Goal: Task Accomplishment & Management: Use online tool/utility

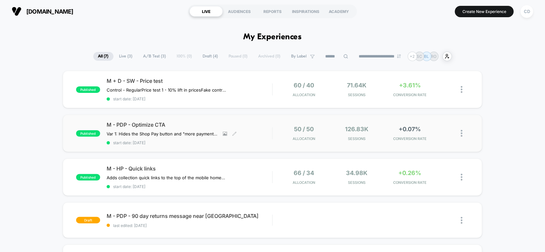
click at [247, 122] on span "M - PDP - Optimize CTA" at bounding box center [190, 125] width 166 height 7
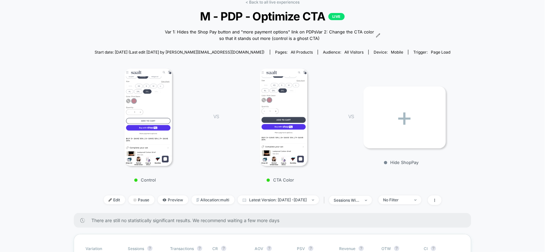
scroll to position [87, 0]
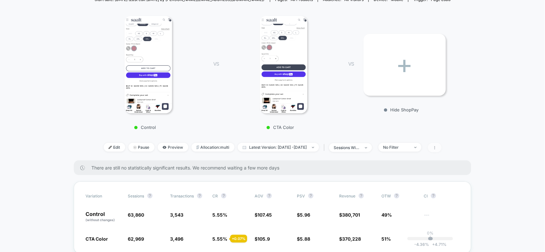
click at [435, 147] on icon at bounding box center [434, 147] width 1 height 3
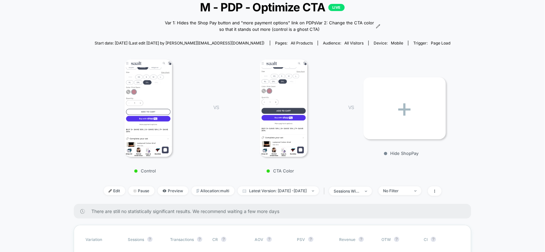
scroll to position [0, 0]
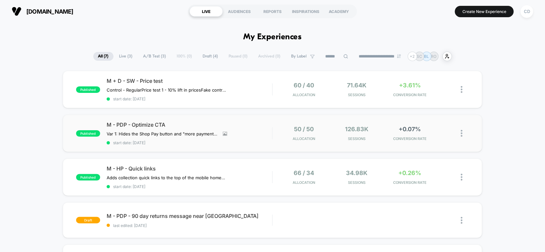
click at [462, 134] on img at bounding box center [462, 133] width 2 height 7
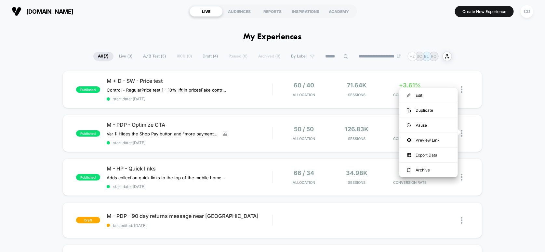
click at [492, 125] on div "published M + D - SW - Price test Control - Regular Price test 1 - 10% lift in …" at bounding box center [272, 237] width 545 height 332
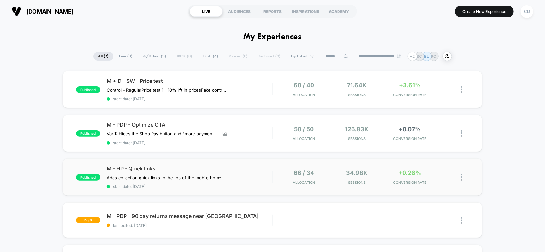
click at [462, 175] on img at bounding box center [462, 177] width 2 height 7
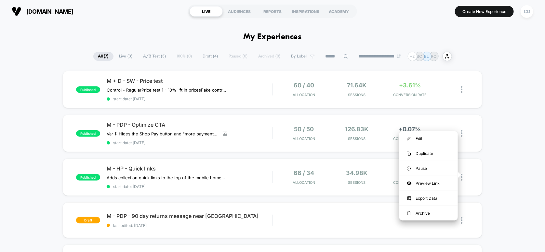
click at [490, 165] on div "published M + D - SW - Price test Control - Regular Price test 1 - 10% lift in …" at bounding box center [272, 237] width 545 height 332
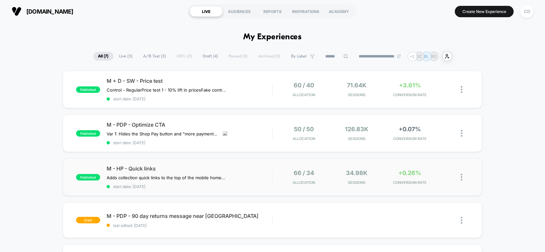
click at [247, 162] on div "published M - HP - Quick links Adds collection quick links to the top of the mo…" at bounding box center [273, 177] width 420 height 37
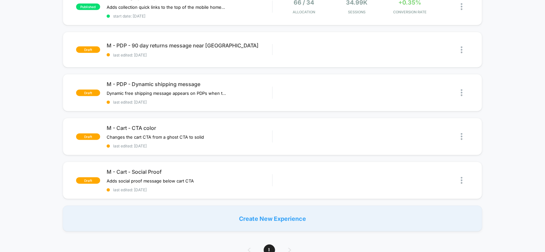
scroll to position [217, 0]
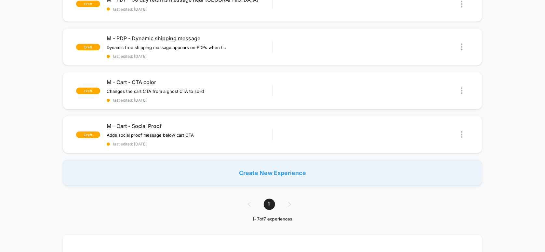
click at [254, 166] on div "Create New Experience" at bounding box center [273, 173] width 420 height 26
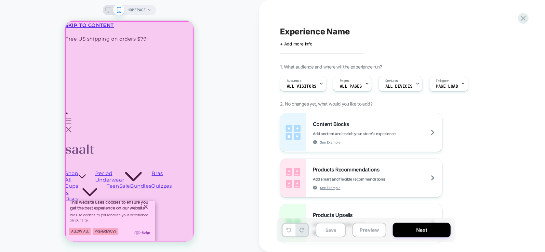
click at [178, 56] on div at bounding box center [129, 131] width 128 height 220
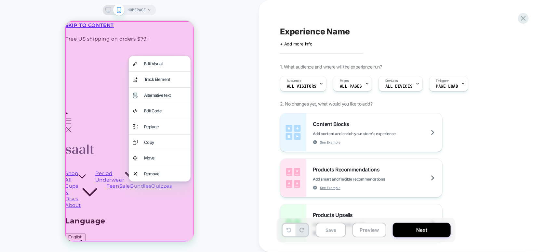
click at [232, 178] on div "HOMEPAGE" at bounding box center [129, 126] width 259 height 239
click at [230, 176] on div "HOMEPAGE" at bounding box center [129, 126] width 259 height 239
click at [495, 152] on div "Content Blocks Add content and enrich your store's experience See Example Produ…" at bounding box center [398, 201] width 237 height 176
click at [148, 9] on icon at bounding box center [149, 10] width 4 height 4
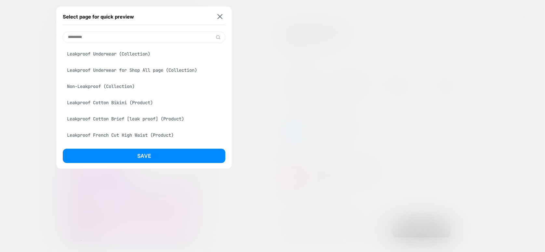
type input "*********"
click at [110, 54] on div "Leakproof Underwear (Collection)" at bounding box center [144, 54] width 163 height 12
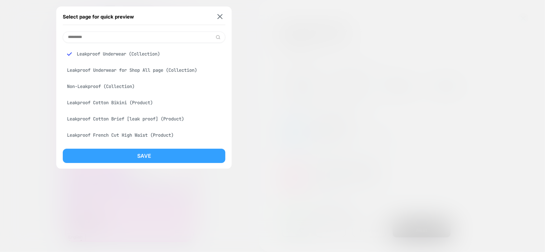
click at [144, 158] on button "Save" at bounding box center [144, 156] width 163 height 14
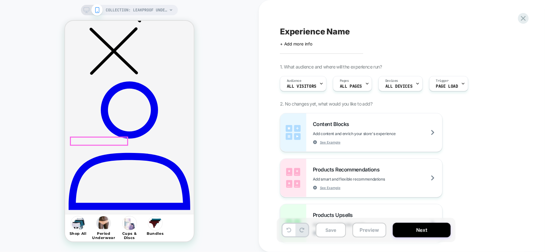
click at [98, 155] on div at bounding box center [99, 156] width 58 height 20
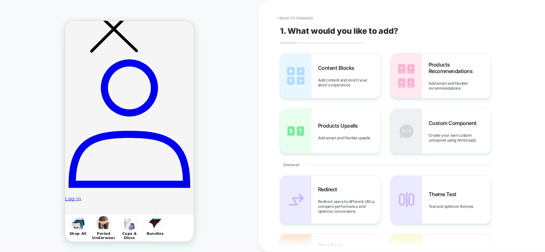
scroll to position [283, 0]
click at [27, 129] on div "COLLECTION: Leakproof Underwear (Category) COLLECTION: Leakproof Underwear (Cat…" at bounding box center [129, 126] width 259 height 239
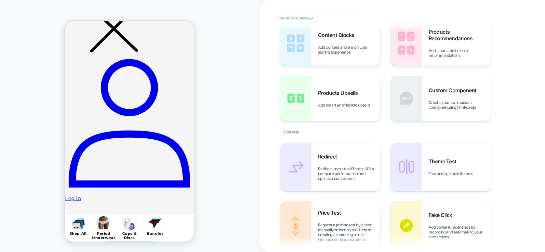
scroll to position [0, 0]
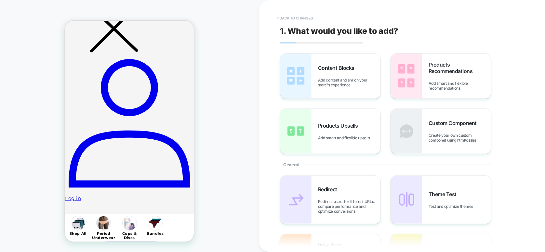
click at [289, 21] on button "< Back to changes" at bounding box center [295, 18] width 43 height 10
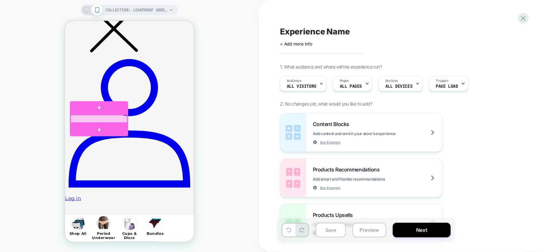
click at [115, 118] on div at bounding box center [98, 119] width 57 height 8
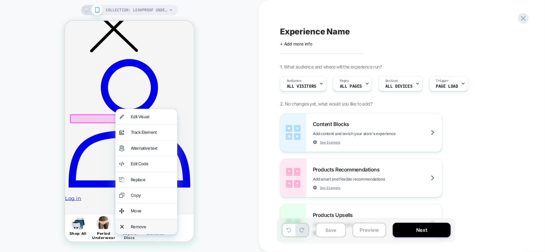
click at [134, 227] on div "Remove" at bounding box center [151, 226] width 43 height 7
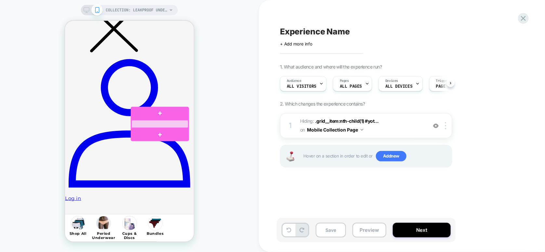
click at [170, 122] on div at bounding box center [159, 124] width 57 height 8
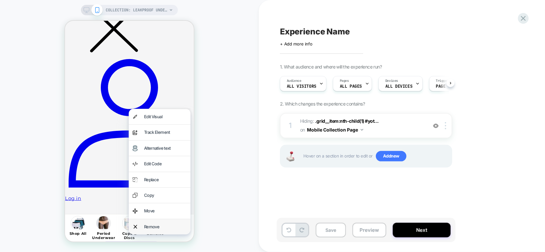
click at [163, 226] on div "Remove" at bounding box center [165, 226] width 43 height 7
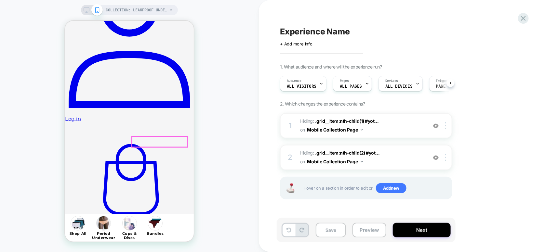
scroll to position [370, 0]
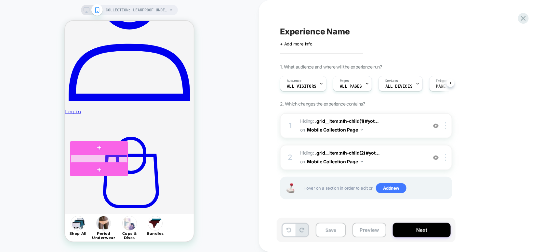
click at [121, 158] on div at bounding box center [98, 159] width 57 height 8
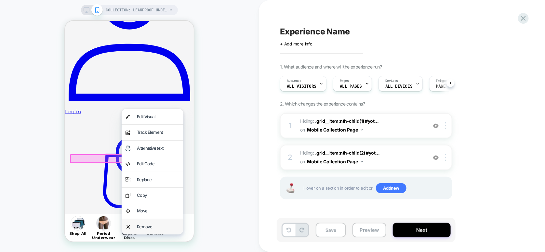
click at [152, 227] on div "Remove" at bounding box center [158, 226] width 43 height 7
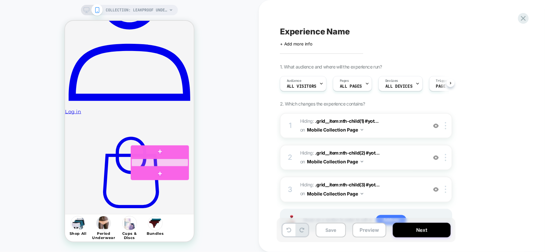
click at [182, 163] on div at bounding box center [159, 163] width 57 height 8
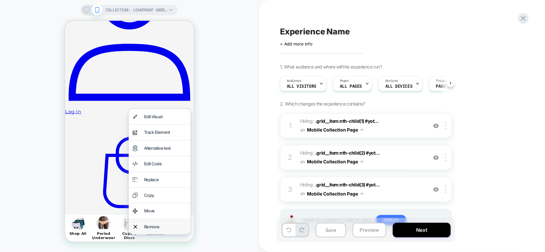
click at [167, 225] on div "Remove" at bounding box center [165, 226] width 43 height 7
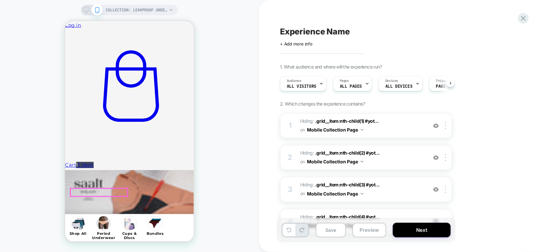
scroll to position [500, 0]
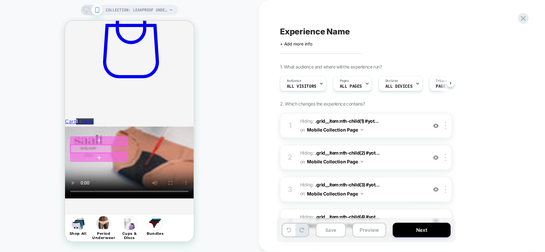
click at [122, 149] on div at bounding box center [98, 149] width 57 height 8
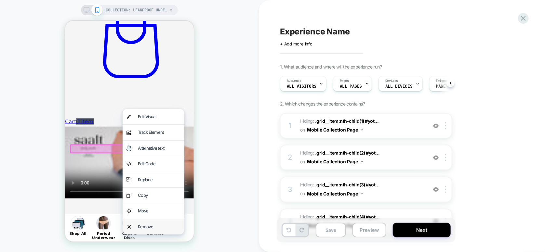
click at [143, 225] on div "Remove" at bounding box center [159, 226] width 43 height 7
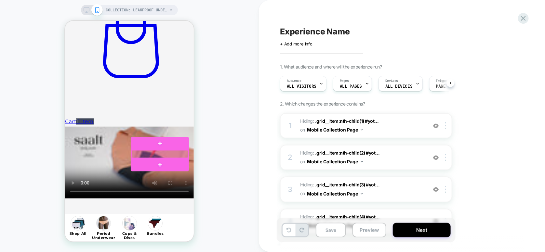
click at [176, 153] on div at bounding box center [159, 154] width 57 height 8
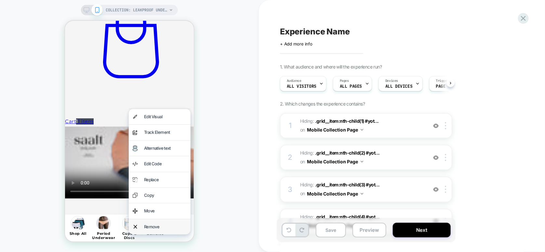
click at [163, 228] on div "Remove" at bounding box center [165, 226] width 43 height 7
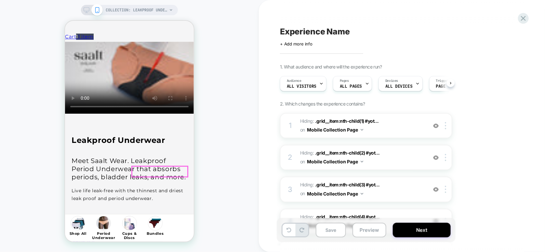
scroll to position [586, 0]
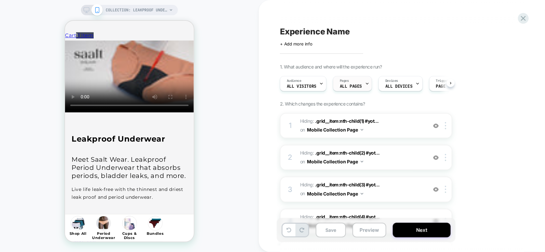
click at [366, 83] on icon at bounding box center [367, 84] width 4 height 4
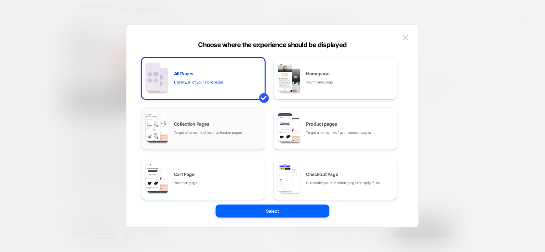
click at [242, 118] on div "Collection Pages Target all or some of your collection pages" at bounding box center [203, 129] width 117 height 36
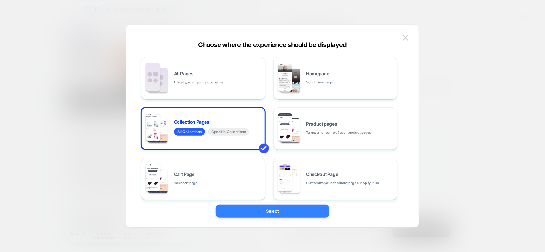
click at [270, 212] on button "Select" at bounding box center [273, 211] width 114 height 13
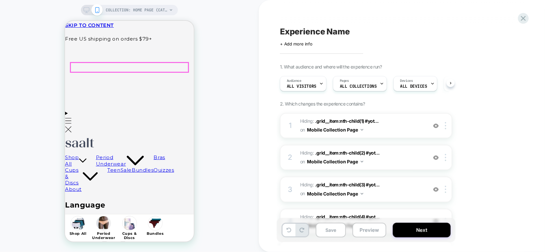
scroll to position [0, 0]
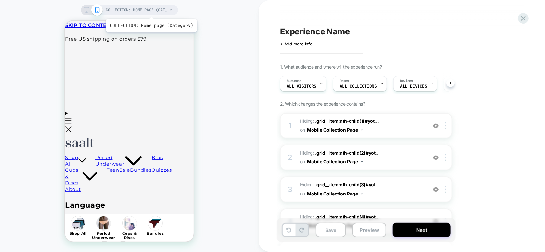
click at [151, 10] on span "COLLECTION: Home page (Category)" at bounding box center [137, 10] width 62 height 10
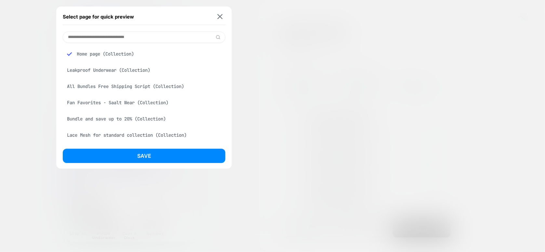
click at [99, 71] on div "Leakproof Underwear (Collection)" at bounding box center [144, 70] width 163 height 12
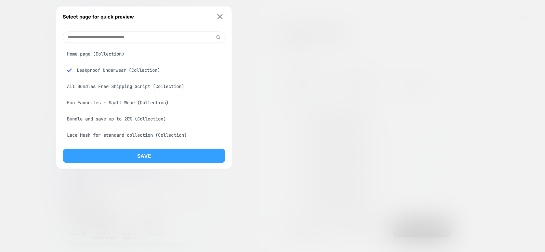
click at [147, 158] on button "Save" at bounding box center [144, 156] width 163 height 14
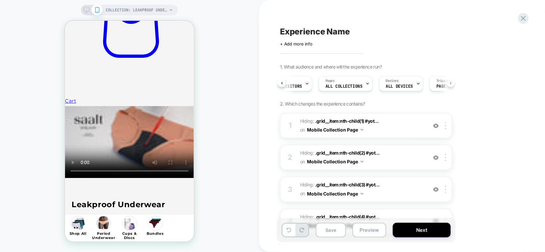
click at [452, 85] on button at bounding box center [451, 83] width 8 height 8
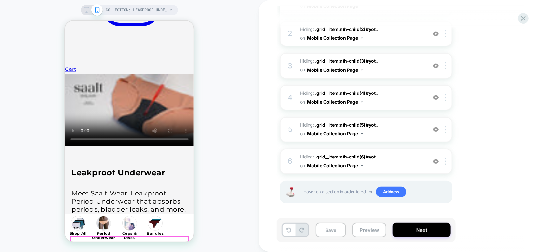
scroll to position [651, 0]
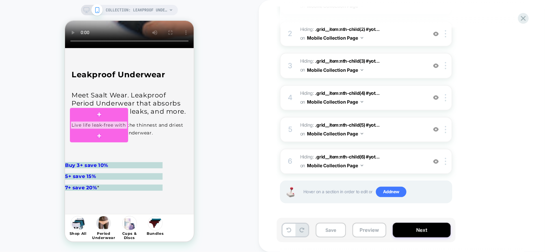
click at [107, 125] on div at bounding box center [98, 125] width 57 height 8
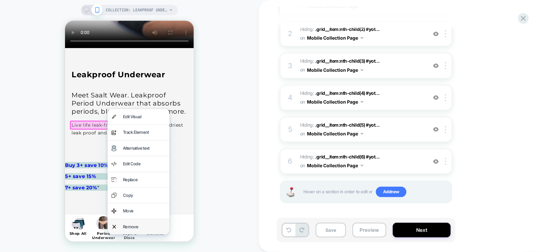
click at [127, 226] on div "Remove" at bounding box center [144, 226] width 43 height 7
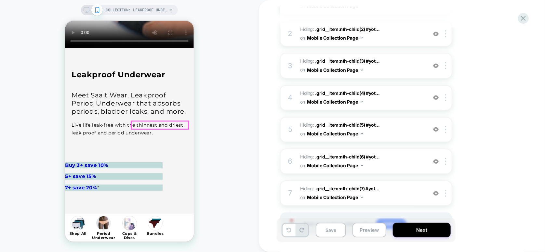
click at [174, 126] on div at bounding box center [159, 125] width 57 height 8
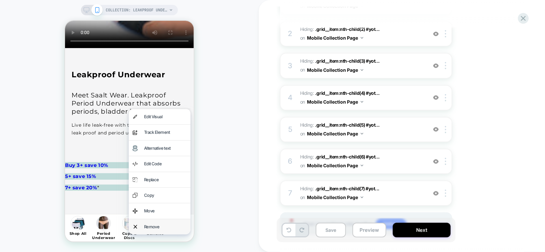
click at [151, 227] on div "Remove" at bounding box center [165, 226] width 43 height 7
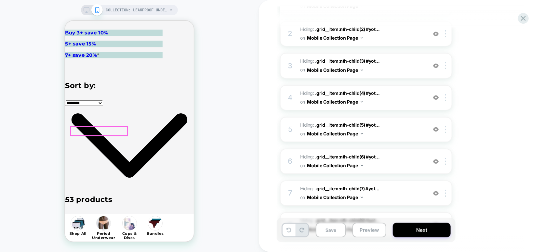
scroll to position [824, 0]
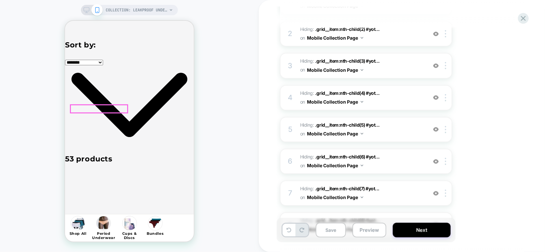
click at [117, 110] on div at bounding box center [98, 109] width 57 height 8
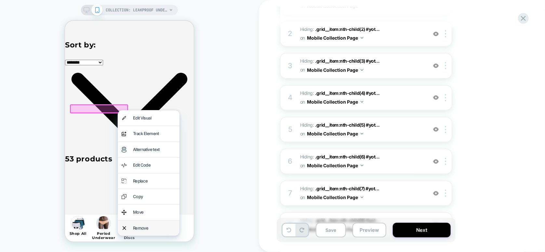
click at [141, 227] on div "Remove" at bounding box center [154, 227] width 43 height 7
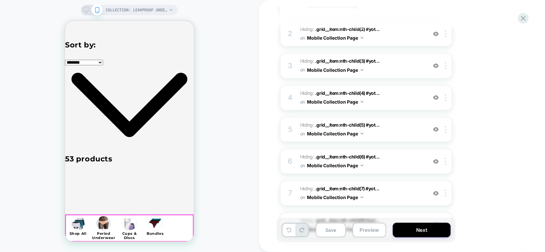
scroll to position [779, 0]
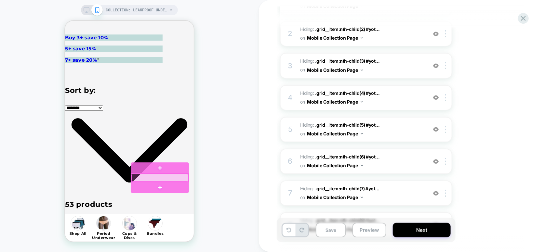
click at [181, 178] on div at bounding box center [159, 178] width 57 height 8
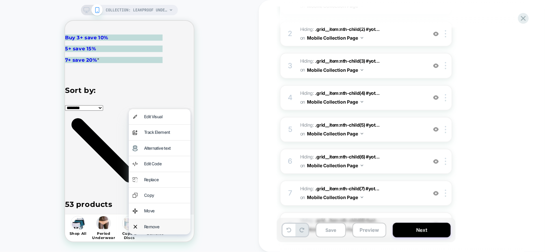
drag, startPoint x: 156, startPoint y: 223, endPoint x: 153, endPoint y: 211, distance: 12.3
click at [156, 223] on div "Remove" at bounding box center [165, 226] width 43 height 7
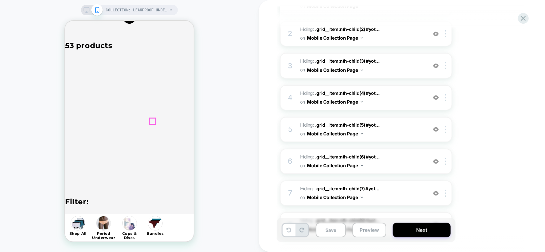
scroll to position [952, 0]
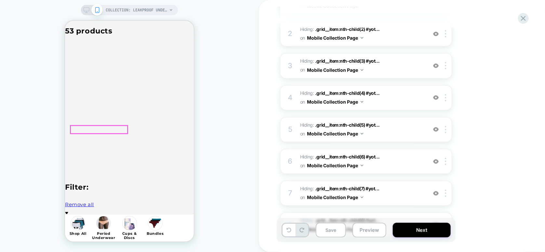
click at [120, 130] on div at bounding box center [98, 130] width 57 height 8
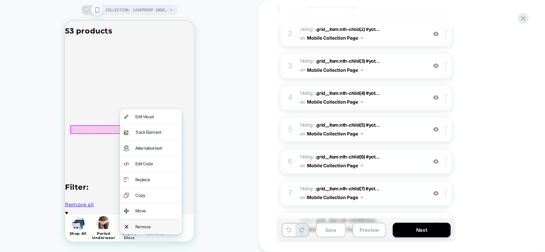
click at [148, 226] on div "Remove" at bounding box center [156, 226] width 43 height 7
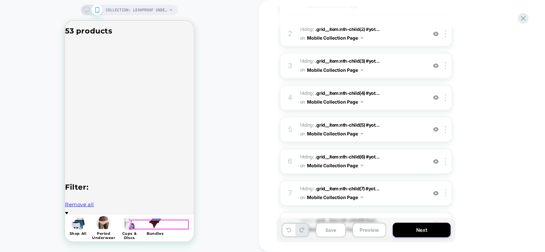
scroll to position [907, 0]
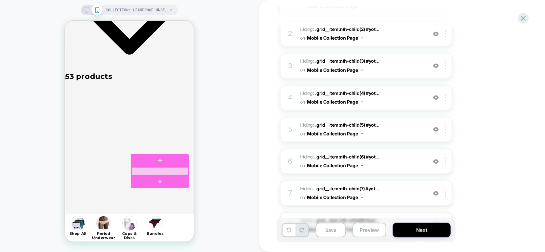
click at [181, 171] on div at bounding box center [159, 171] width 57 height 8
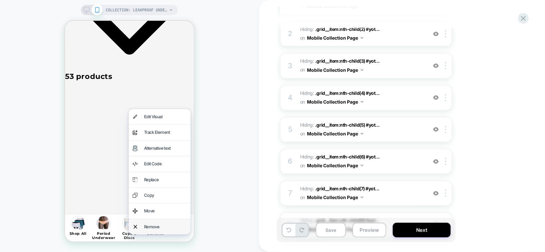
click at [167, 224] on div "Remove" at bounding box center [165, 226] width 43 height 7
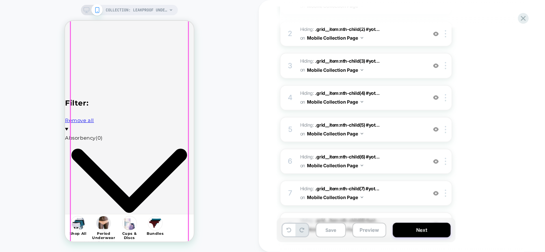
scroll to position [1037, 0]
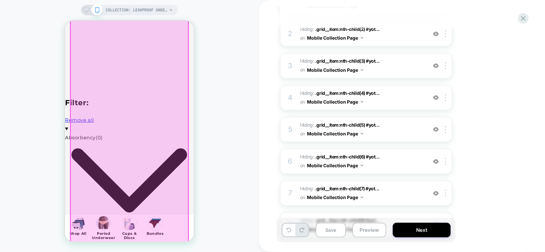
click at [172, 167] on div at bounding box center [129, 77] width 118 height 1654
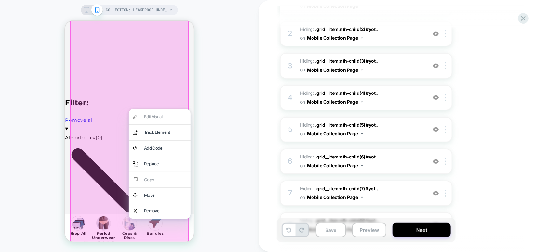
click at [117, 171] on div at bounding box center [129, 162] width 119 height 1656
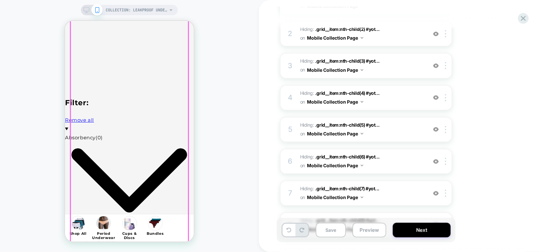
click at [107, 170] on div at bounding box center [129, 162] width 118 height 1654
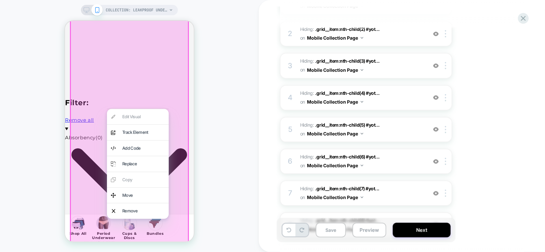
click at [96, 170] on div at bounding box center [129, 162] width 119 height 1656
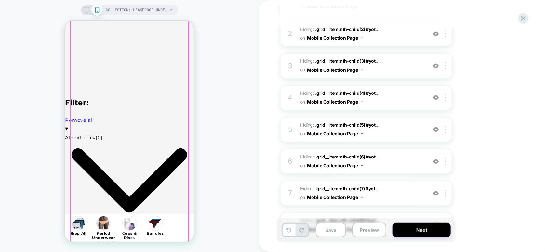
click at [85, 170] on div at bounding box center [129, 162] width 118 height 1654
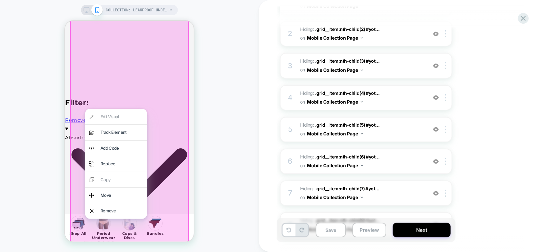
click at [79, 171] on div at bounding box center [129, 162] width 119 height 1656
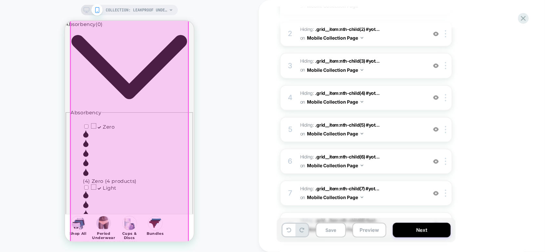
scroll to position [1167, 0]
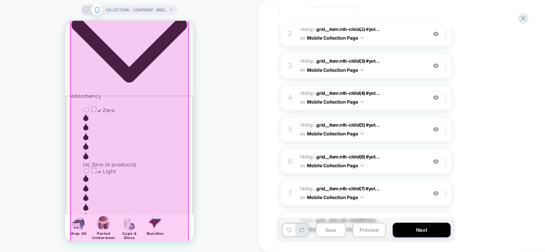
click at [106, 167] on div at bounding box center [129, 32] width 118 height 1654
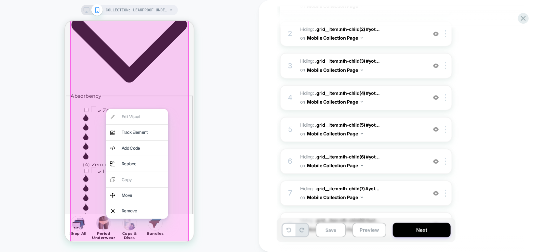
click at [99, 167] on div at bounding box center [129, 163] width 119 height 1656
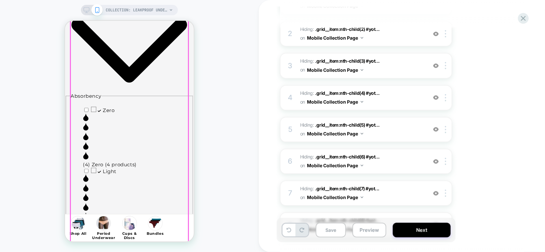
click at [76, 196] on div at bounding box center [129, 162] width 118 height 1654
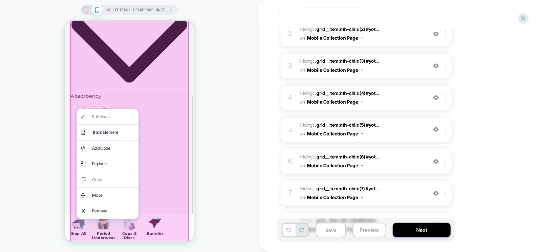
click at [74, 198] on div at bounding box center [129, 163] width 119 height 1656
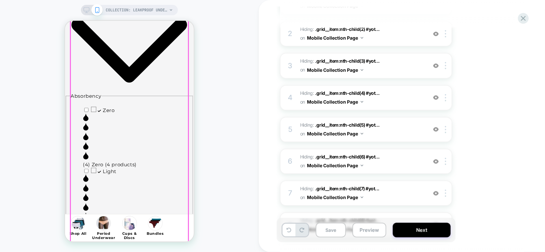
click at [75, 199] on div at bounding box center [129, 162] width 118 height 1654
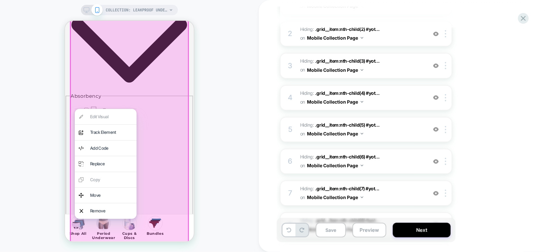
click at [155, 170] on div at bounding box center [129, 163] width 119 height 1656
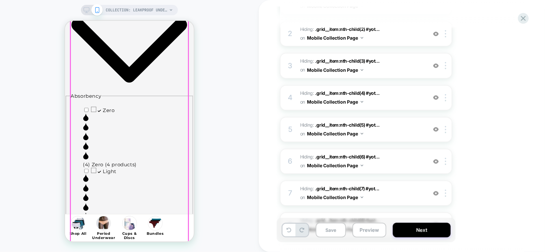
click at [140, 154] on div at bounding box center [129, 162] width 118 height 1654
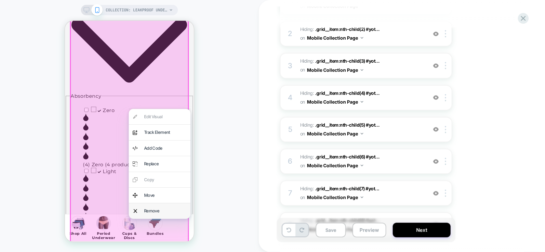
click at [150, 212] on div "Remove" at bounding box center [165, 210] width 43 height 7
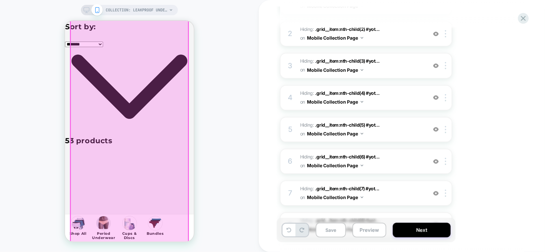
scroll to position [828, 0]
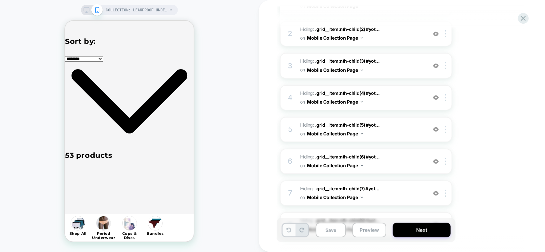
click at [285, 229] on button at bounding box center [289, 230] width 13 height 13
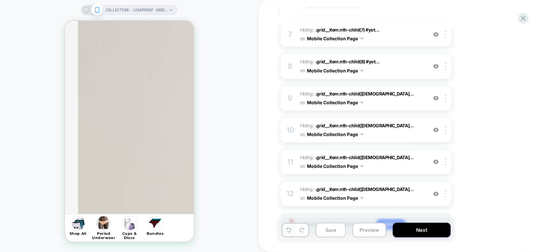
scroll to position [297, 0]
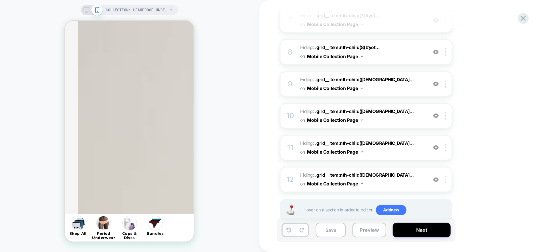
click at [291, 230] on icon at bounding box center [289, 230] width 5 height 5
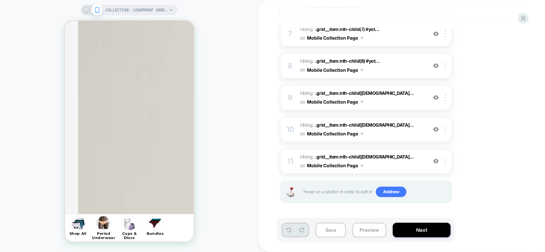
scroll to position [284, 0]
click at [289, 161] on div "11" at bounding box center [290, 161] width 7 height 13
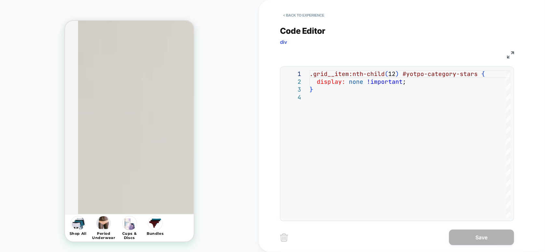
click at [283, 239] on img at bounding box center [284, 238] width 8 height 8
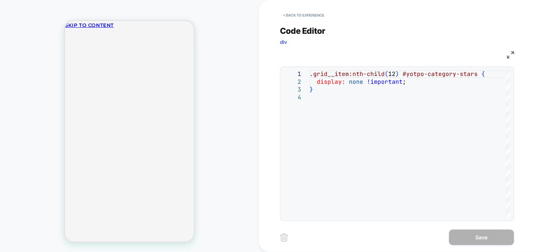
scroll to position [0, 0]
click at [293, 16] on button "< Back to experience" at bounding box center [303, 15] width 47 height 10
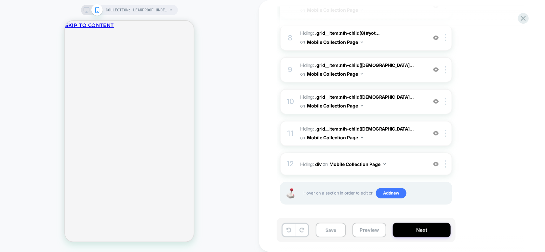
scroll to position [313, 0]
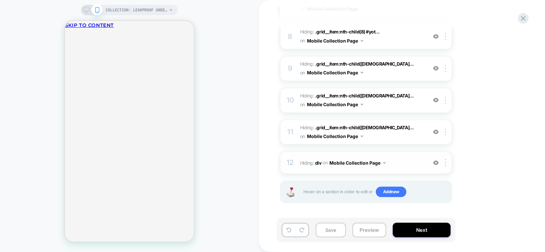
click at [436, 162] on img at bounding box center [436, 163] width 6 height 6
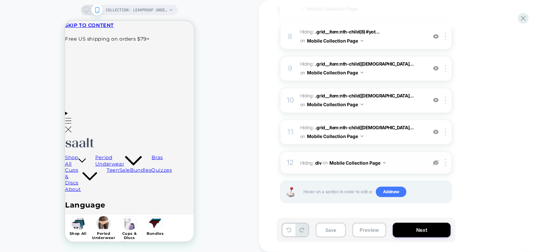
click at [436, 162] on img at bounding box center [436, 163] width 6 height 6
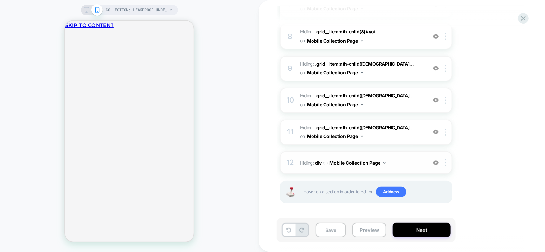
click at [436, 162] on img at bounding box center [436, 163] width 6 height 6
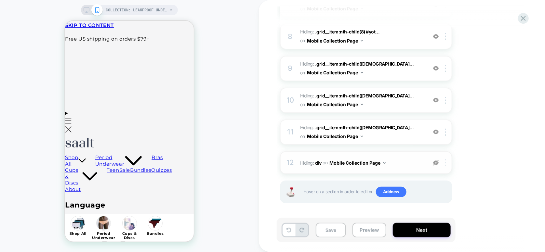
click at [446, 164] on img at bounding box center [445, 162] width 1 height 7
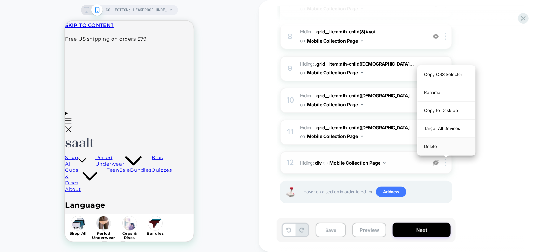
click at [432, 148] on div "Delete" at bounding box center [447, 147] width 58 height 18
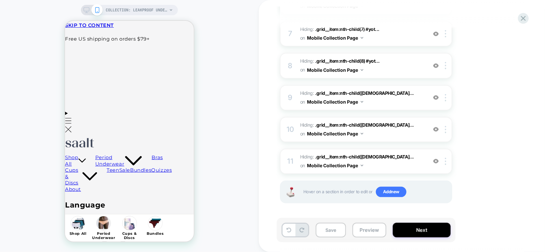
scroll to position [284, 0]
click at [436, 161] on img at bounding box center [436, 162] width 6 height 6
click at [447, 162] on div at bounding box center [446, 161] width 11 height 7
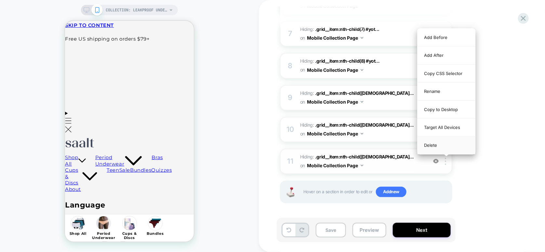
click at [434, 145] on div "Delete" at bounding box center [447, 146] width 58 height 18
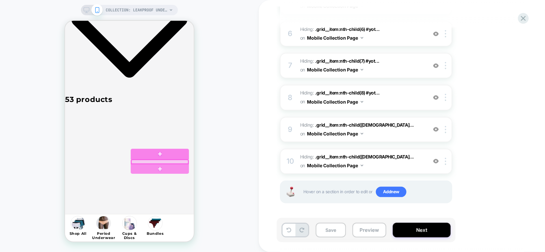
scroll to position [911, 0]
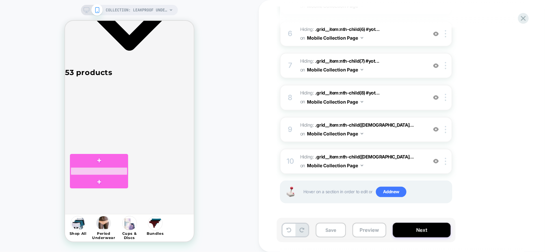
click at [113, 172] on div at bounding box center [98, 171] width 57 height 8
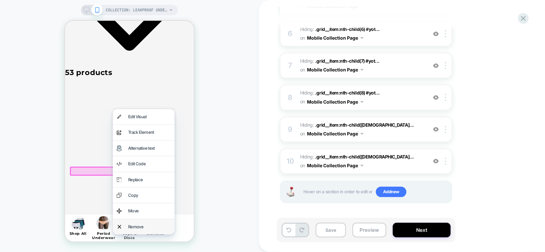
click at [136, 228] on div "Remove" at bounding box center [149, 226] width 43 height 7
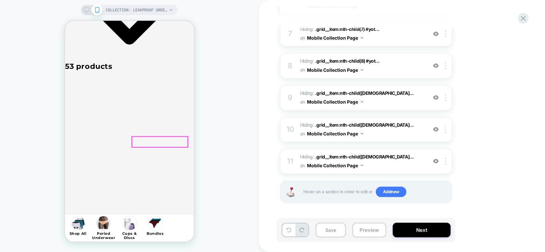
scroll to position [952, 0]
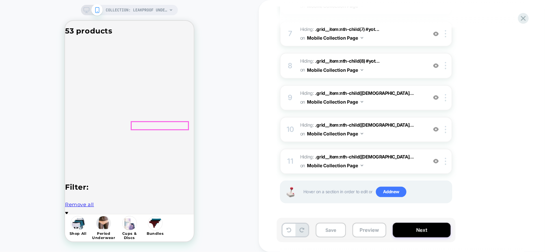
click at [183, 127] on div at bounding box center [159, 126] width 57 height 8
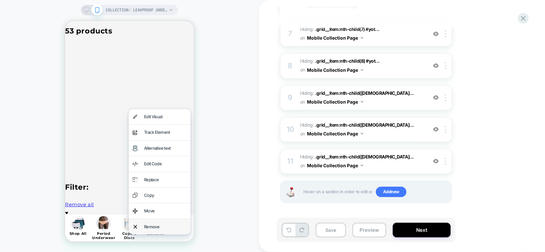
click at [159, 224] on div "Remove" at bounding box center [165, 226] width 43 height 7
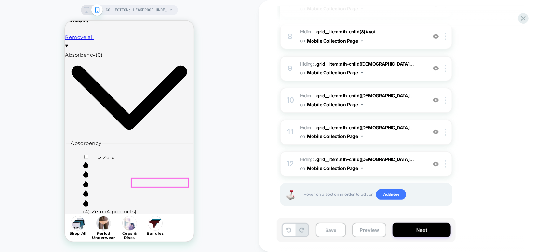
scroll to position [1126, 0]
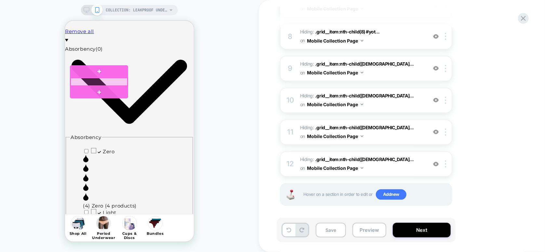
click at [120, 82] on div at bounding box center [98, 82] width 57 height 8
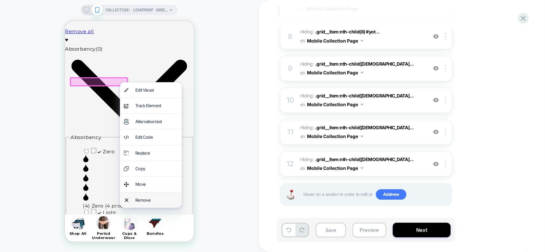
click at [156, 199] on div "Remove" at bounding box center [156, 199] width 43 height 7
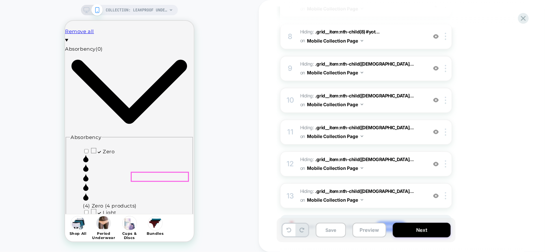
scroll to position [1069, 0]
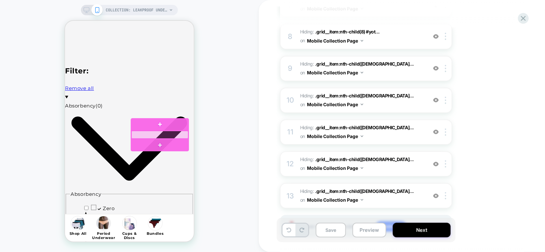
click at [182, 134] on div at bounding box center [159, 135] width 57 height 8
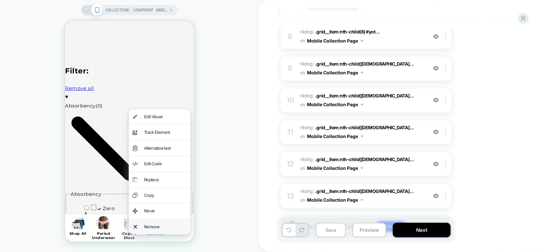
click at [159, 225] on div "Remove" at bounding box center [165, 226] width 43 height 7
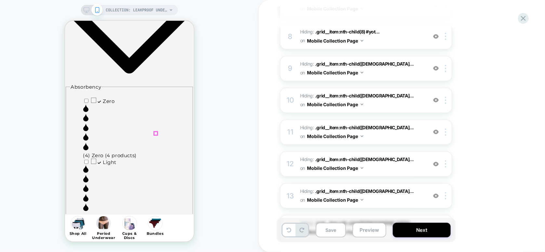
scroll to position [1199, 0]
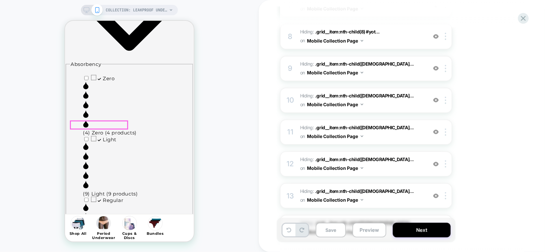
click at [120, 126] on div at bounding box center [98, 125] width 57 height 8
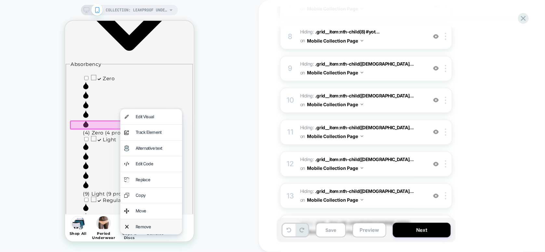
click at [154, 228] on div "Remove" at bounding box center [156, 226] width 43 height 7
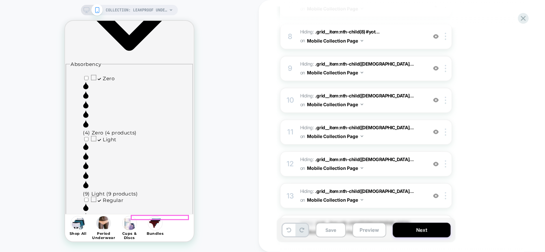
scroll to position [1131, 0]
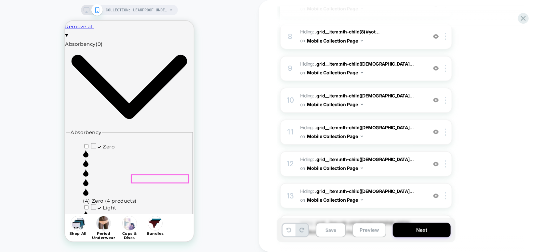
click at [179, 180] on div at bounding box center [159, 179] width 57 height 8
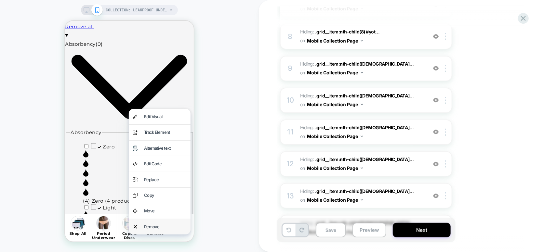
click at [158, 227] on div "Remove" at bounding box center [165, 226] width 43 height 7
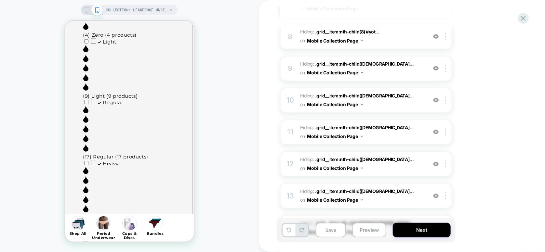
scroll to position [1304, 0]
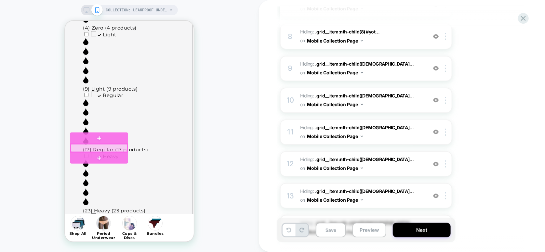
click at [109, 148] on div at bounding box center [98, 148] width 57 height 8
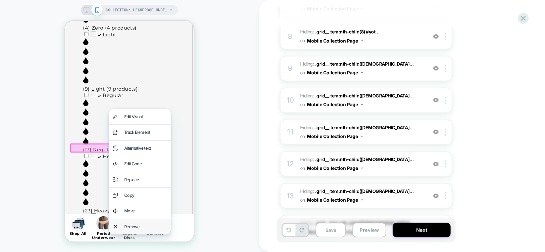
click at [136, 225] on div "Remove" at bounding box center [145, 226] width 43 height 7
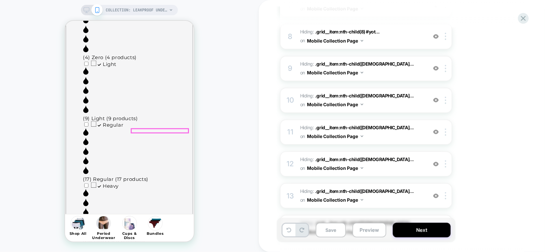
scroll to position [1311, 0]
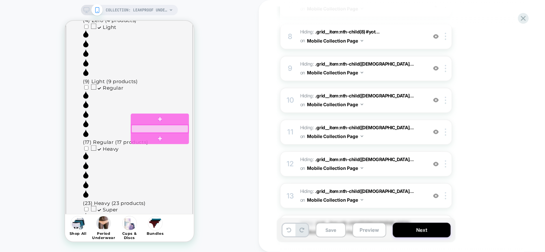
click at [176, 130] on div at bounding box center [159, 129] width 57 height 8
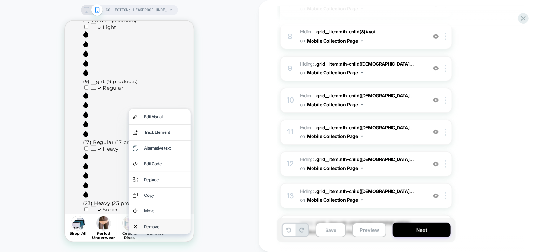
click at [156, 226] on div "Remove" at bounding box center [165, 226] width 43 height 7
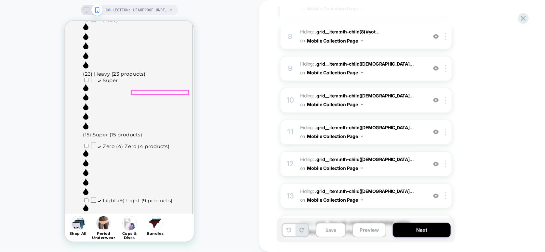
scroll to position [1441, 0]
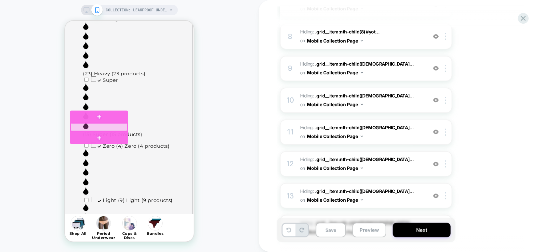
click at [107, 127] on div at bounding box center [98, 127] width 57 height 8
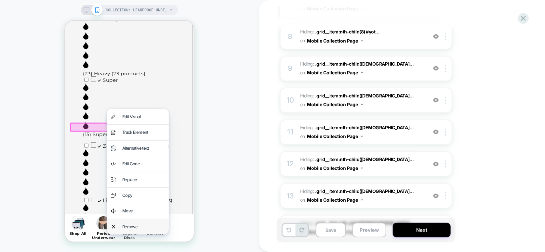
click at [132, 226] on div "Remove" at bounding box center [143, 226] width 43 height 7
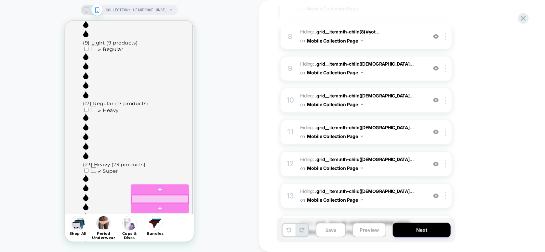
click at [168, 200] on div at bounding box center [159, 199] width 57 height 8
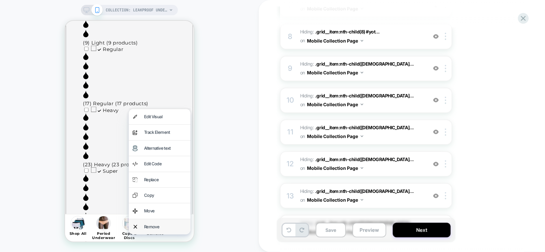
click at [160, 224] on div "Remove" at bounding box center [165, 226] width 43 height 7
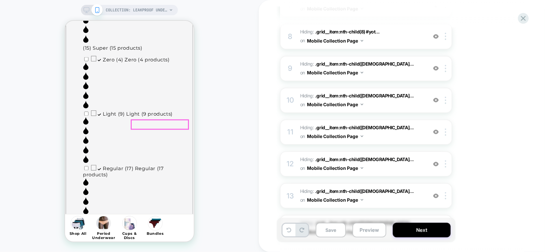
scroll to position [1567, 0]
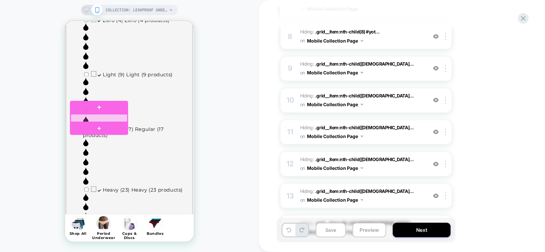
click at [107, 118] on div at bounding box center [98, 118] width 57 height 8
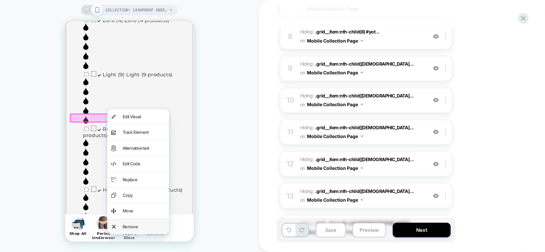
click at [129, 225] on div "Remove" at bounding box center [143, 226] width 43 height 7
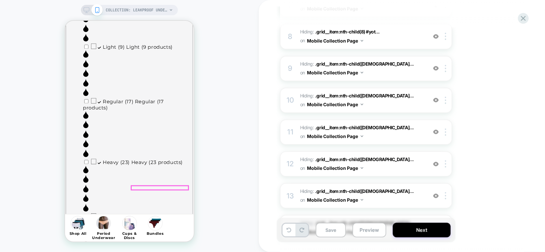
scroll to position [1595, 0]
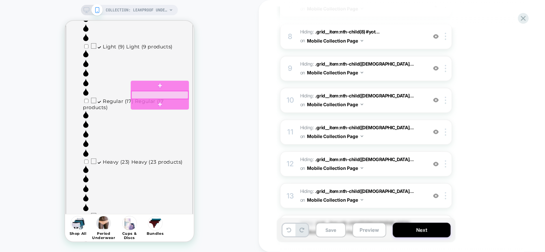
click at [170, 95] on div at bounding box center [159, 95] width 57 height 8
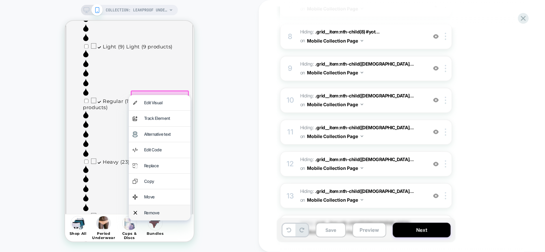
click at [152, 217] on div "Remove" at bounding box center [160, 212] width 62 height 15
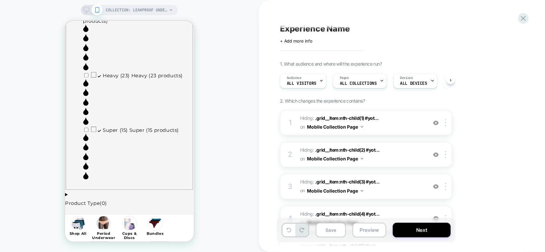
scroll to position [0, 0]
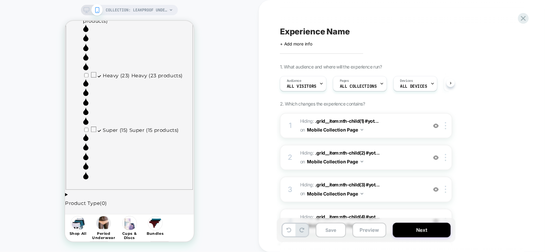
click at [301, 54] on div at bounding box center [321, 53] width 83 height 1
click at [300, 50] on div "Experience Name Click to edit experience details + Add more info 1. What audien…" at bounding box center [399, 126] width 244 height 239
click at [301, 31] on span "Experience Name" at bounding box center [315, 32] width 70 height 10
type textarea "*"
type textarea "**********"
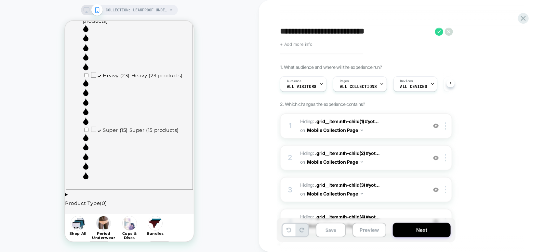
click at [293, 45] on span "+ Add more info" at bounding box center [296, 44] width 33 height 5
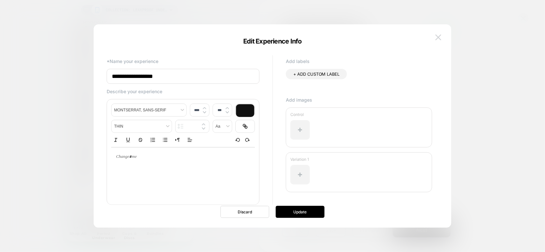
click at [439, 38] on img at bounding box center [439, 37] width 6 height 6
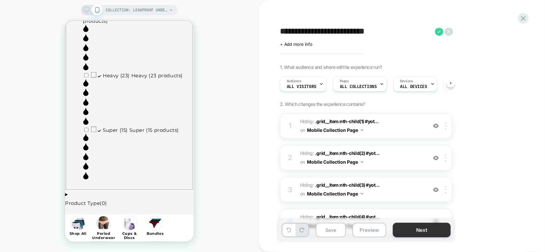
click at [430, 234] on button "Next" at bounding box center [422, 230] width 58 height 15
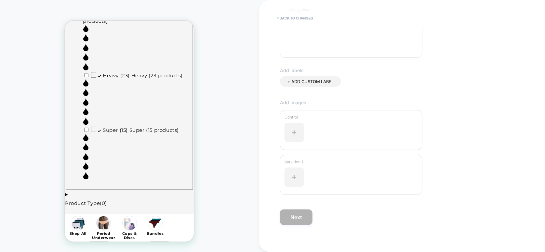
scroll to position [162, 0]
click at [295, 126] on div at bounding box center [295, 127] width 20 height 20
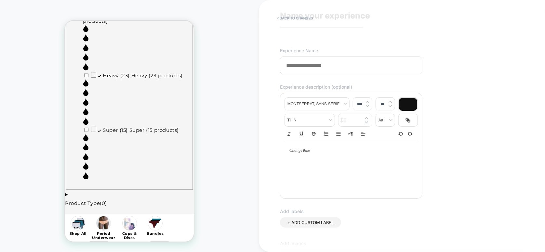
scroll to position [0, 0]
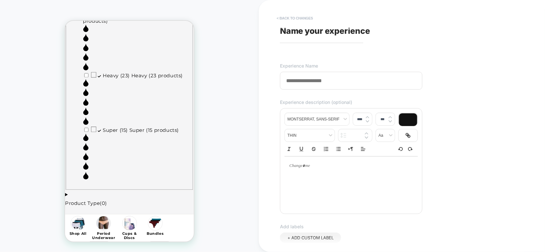
click at [288, 19] on button "< Back to changes" at bounding box center [295, 18] width 43 height 10
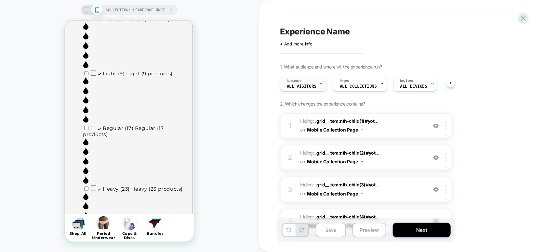
click at [320, 82] on icon at bounding box center [321, 84] width 4 height 4
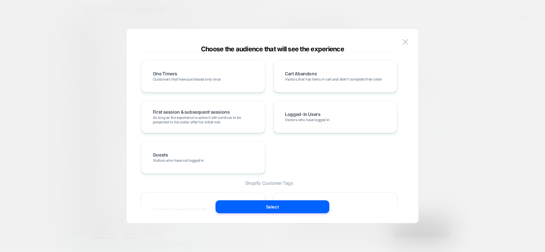
scroll to position [217, 0]
click at [405, 43] on img at bounding box center [406, 42] width 6 height 6
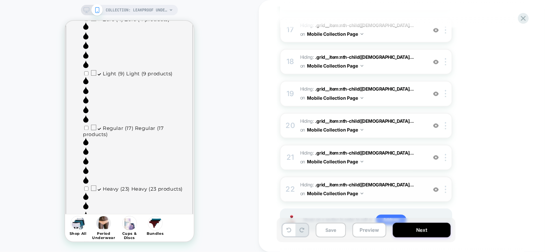
scroll to position [635, 0]
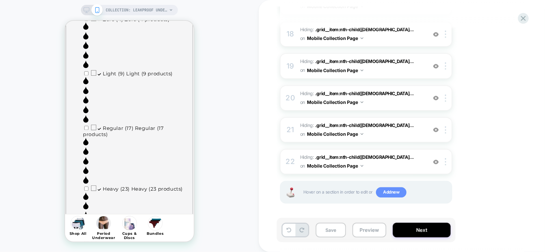
click at [390, 191] on span "Add new" at bounding box center [391, 192] width 31 height 10
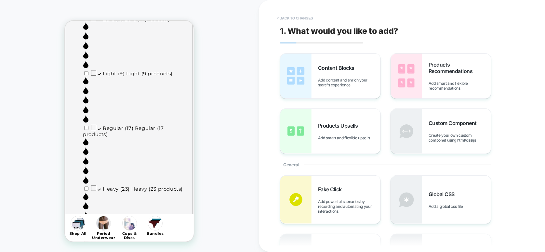
click at [281, 16] on button "< Back to changes" at bounding box center [295, 18] width 43 height 10
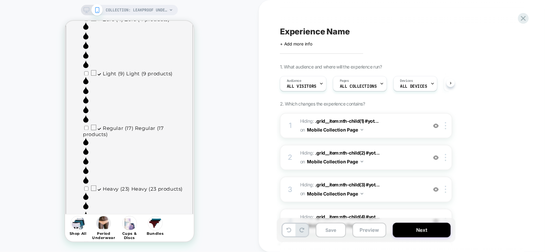
scroll to position [0, 5]
